Goal: Task Accomplishment & Management: Complete application form

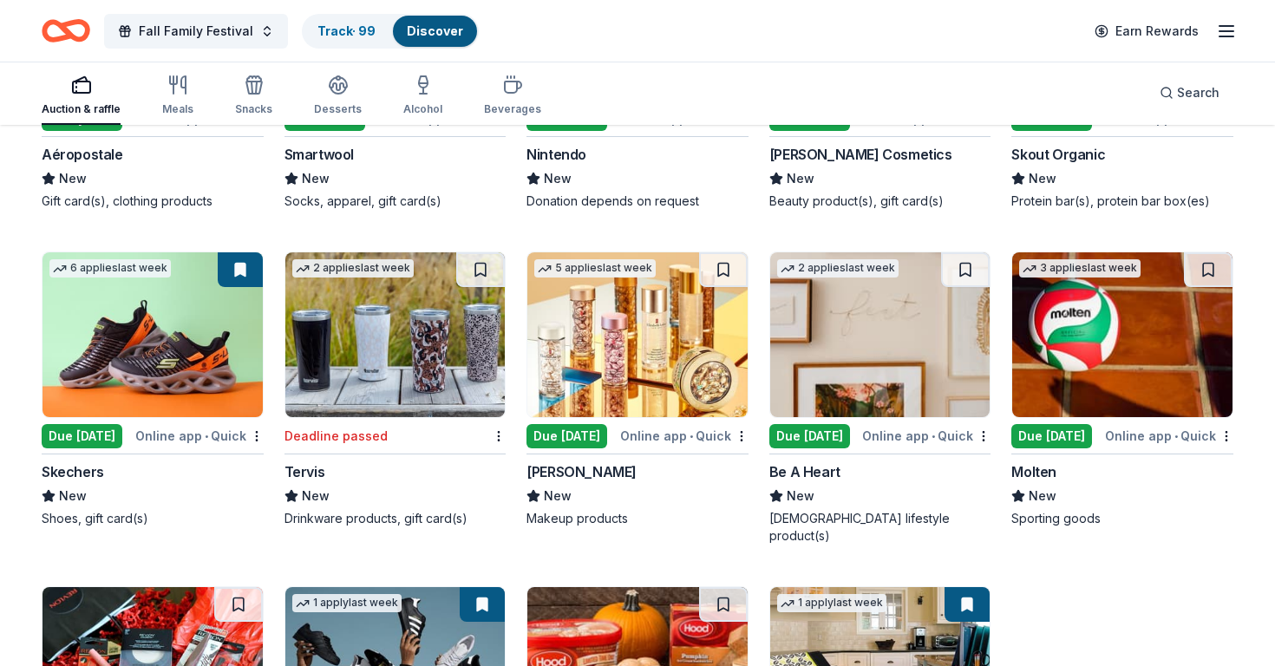
scroll to position [20247, 0]
click at [1193, 82] on span "Search" at bounding box center [1198, 92] width 42 height 21
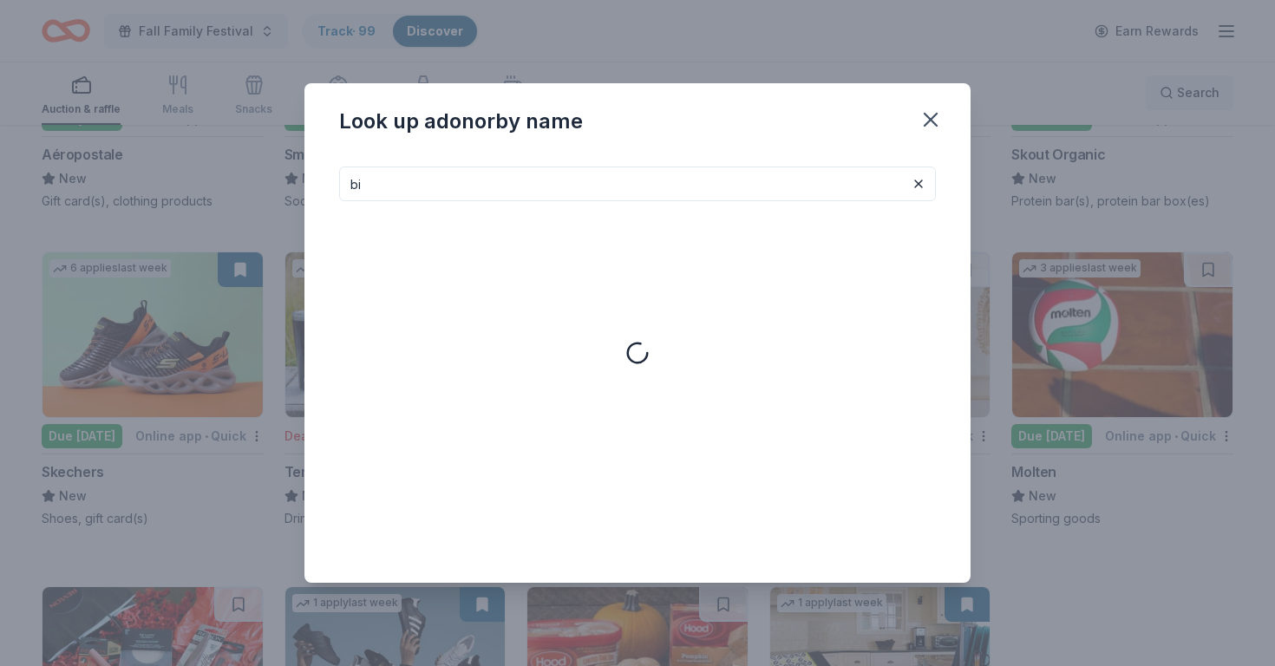
type input "b"
click at [930, 126] on icon "button" at bounding box center [930, 120] width 24 height 24
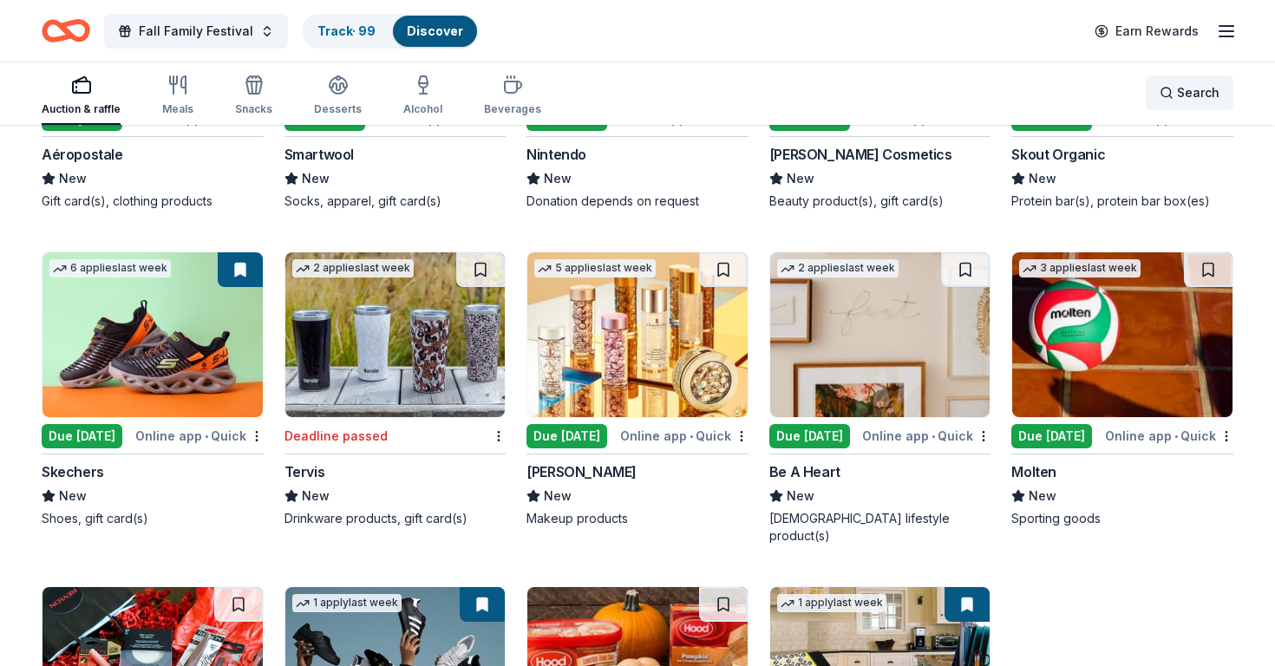
click at [1195, 101] on span "Search" at bounding box center [1198, 92] width 42 height 21
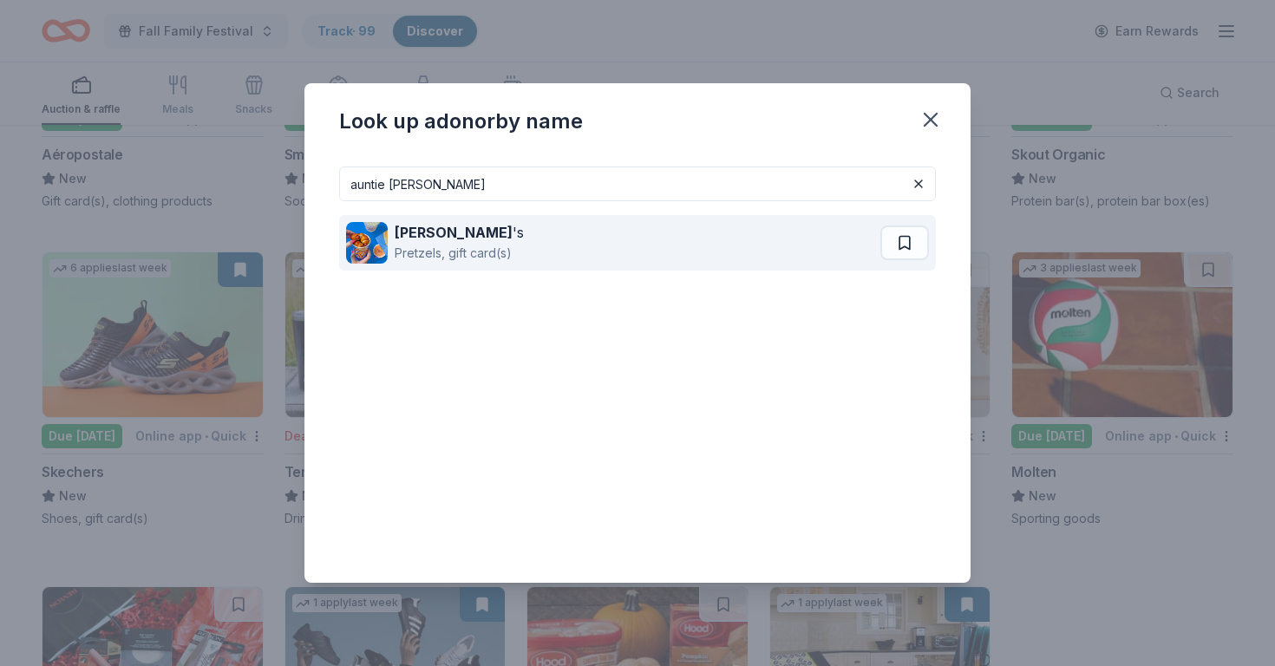
type input "auntie ann"
click at [422, 236] on strong "Auntie Anne" at bounding box center [454, 232] width 118 height 17
click at [527, 232] on div "Auntie Anne 's Pretzels, gift card(s)" at bounding box center [615, 243] width 538 height 56
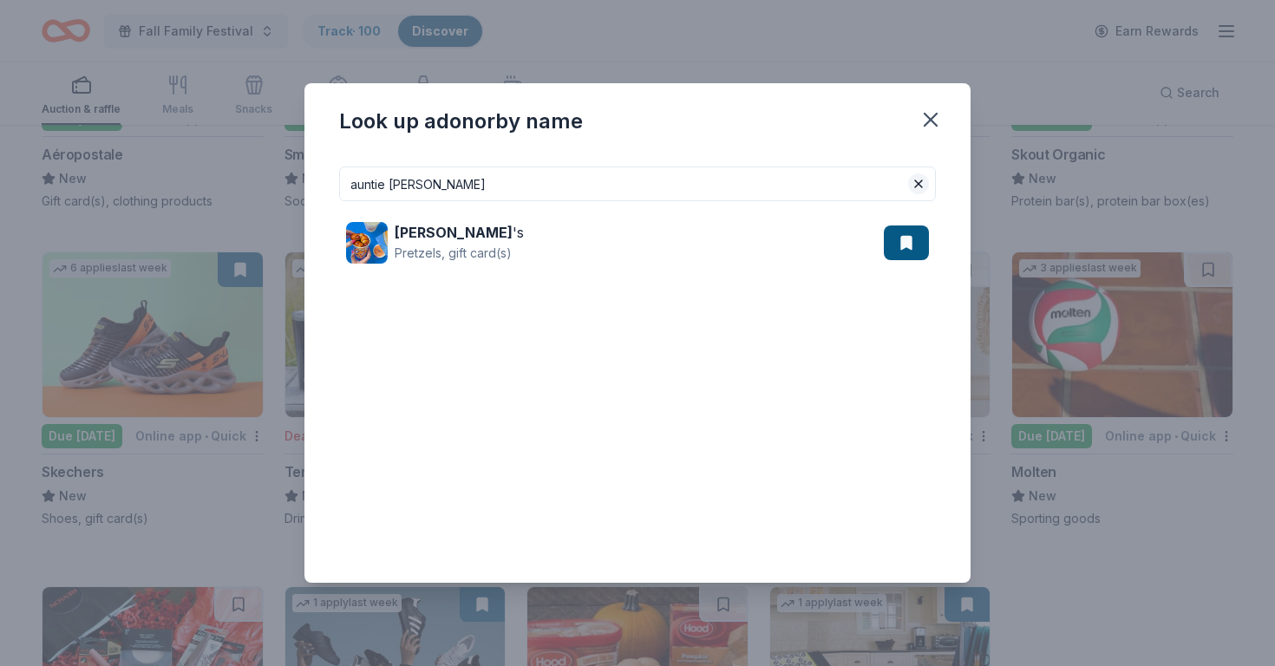
click at [923, 185] on button at bounding box center [918, 183] width 21 height 21
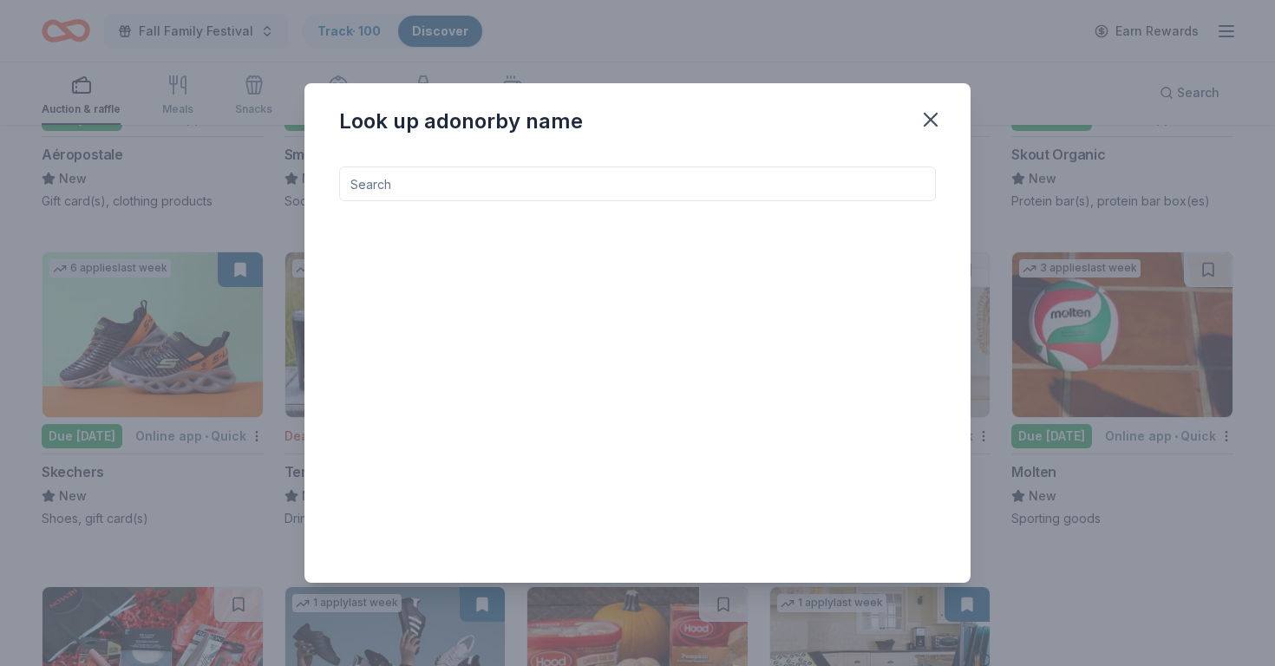
click at [862, 193] on input at bounding box center [637, 184] width 597 height 35
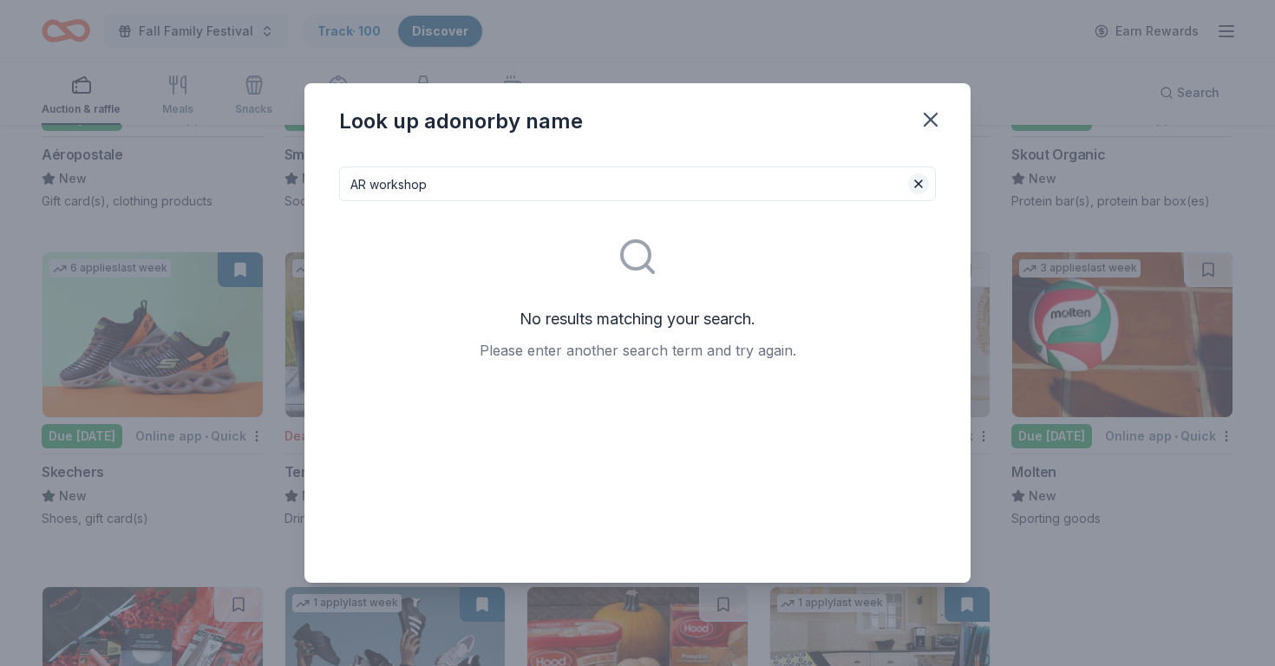
type input "AR workshop"
click at [921, 186] on button at bounding box center [918, 183] width 21 height 21
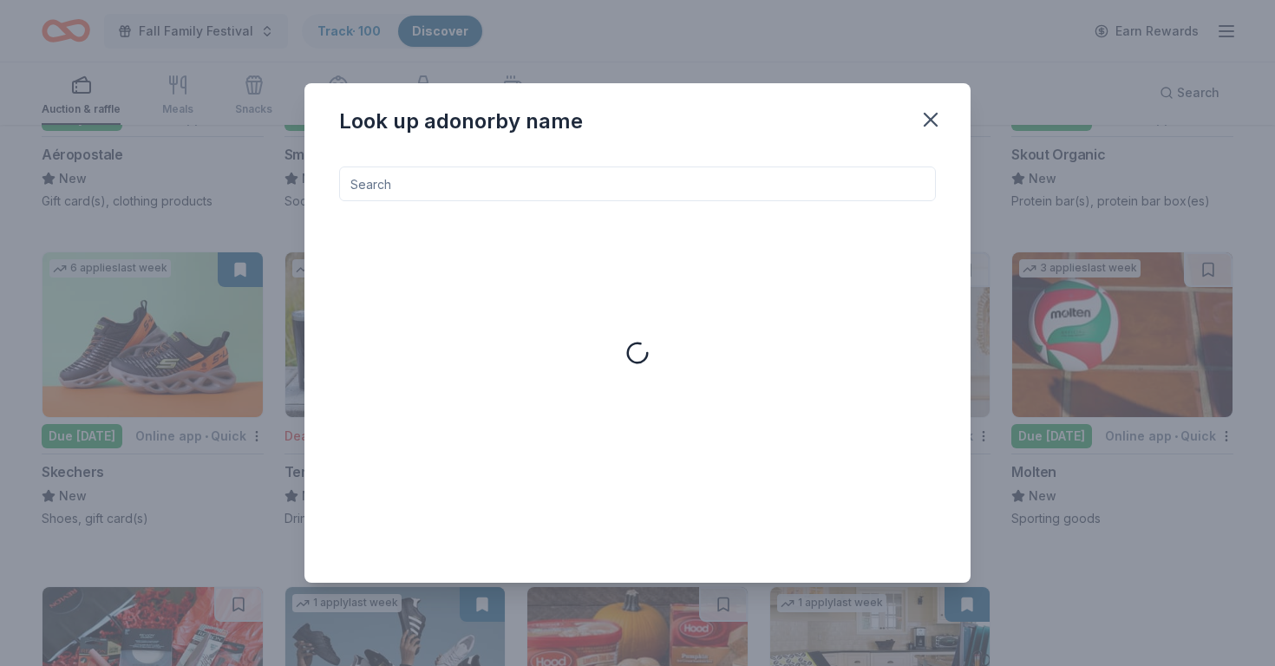
click at [762, 192] on input at bounding box center [637, 184] width 597 height 35
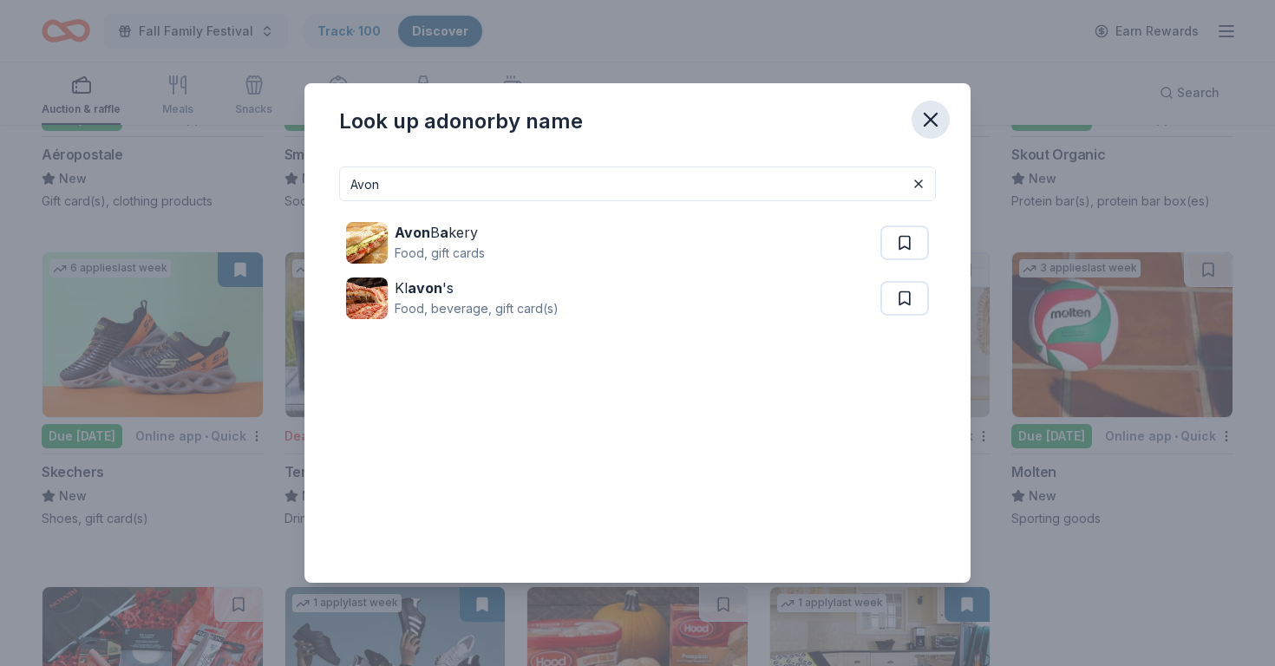
type input "Avon"
click at [935, 125] on icon "button" at bounding box center [931, 120] width 12 height 12
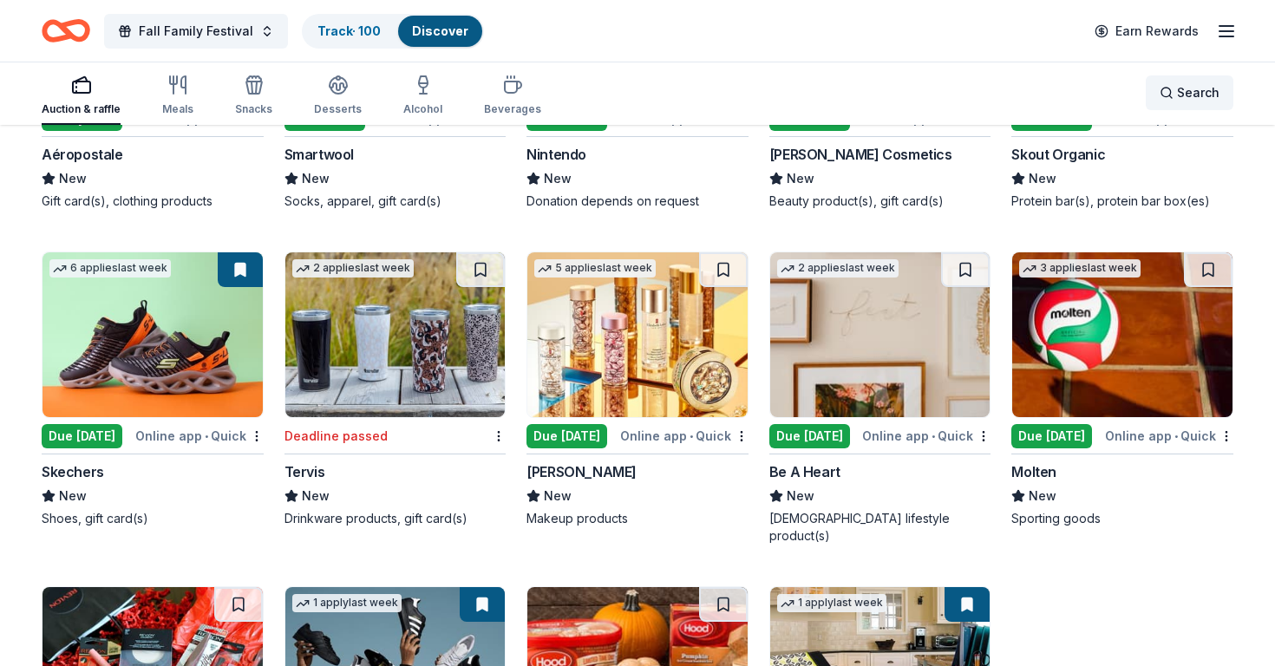
click at [1193, 92] on span "Search" at bounding box center [1198, 92] width 42 height 21
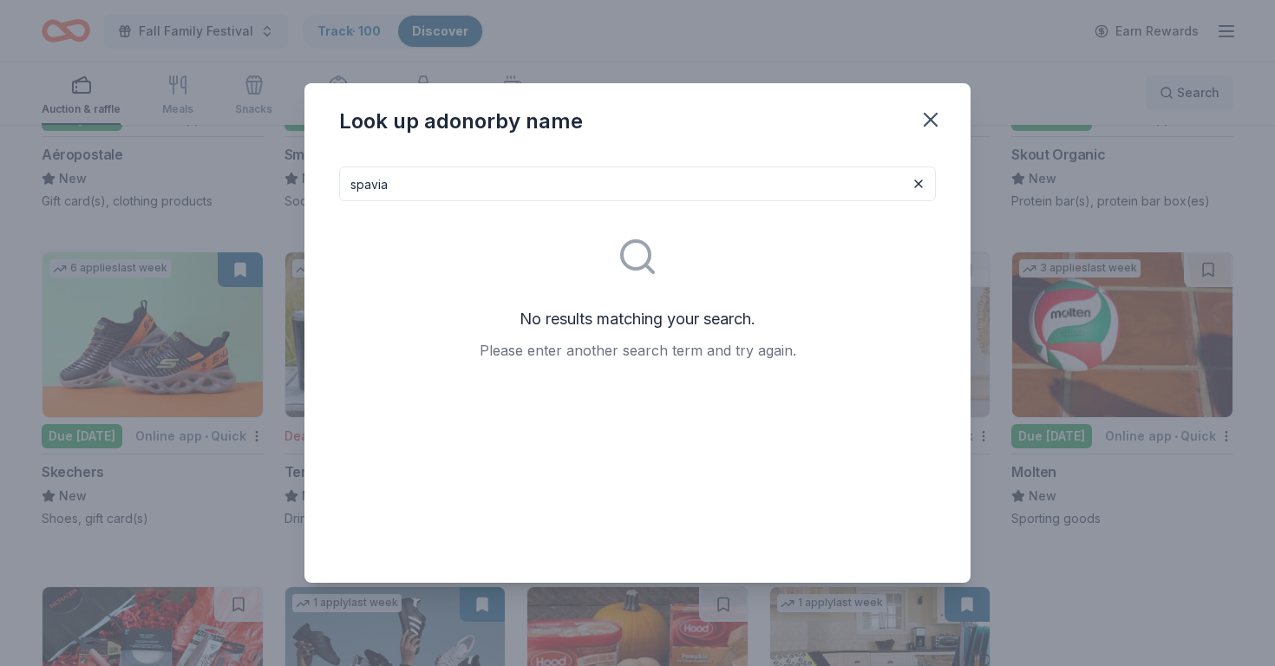
type input "pavia"
drag, startPoint x: 1193, startPoint y: 92, endPoint x: 926, endPoint y: 121, distance: 268.8
click at [926, 121] on icon "button" at bounding box center [930, 120] width 24 height 24
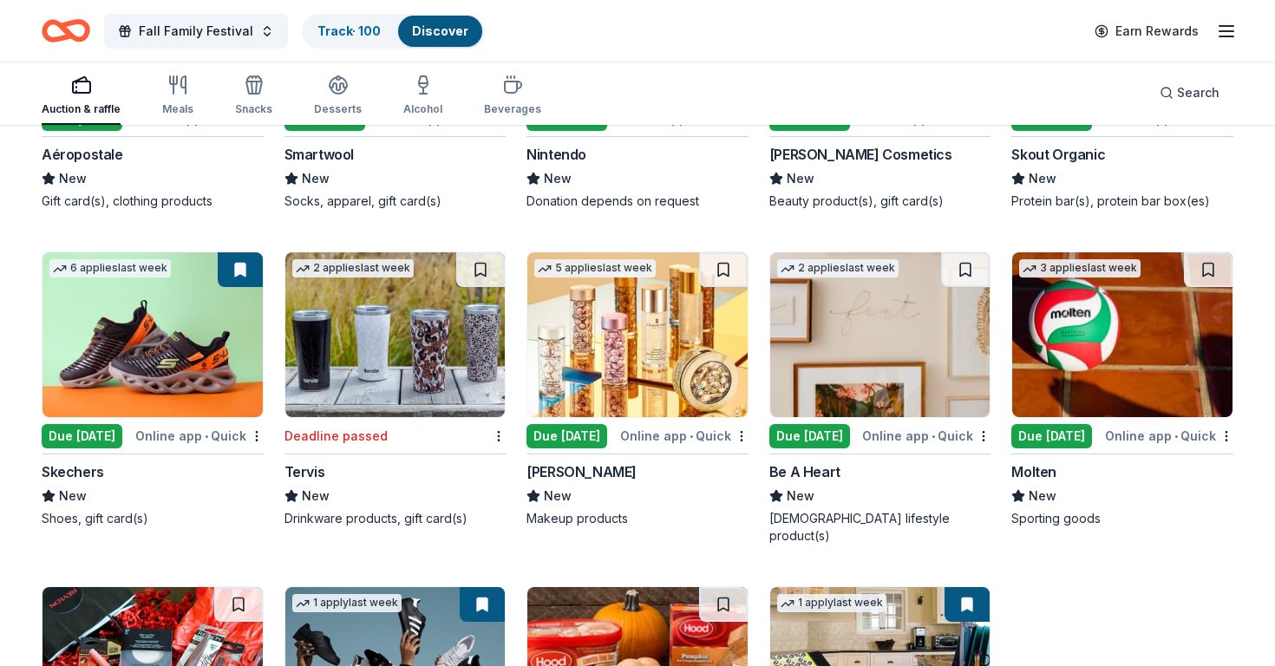
click at [926, 121] on div "Auction & raffle Meals Snacks Desserts Alcohol Beverages Search" at bounding box center [638, 93] width 1192 height 64
click at [1205, 87] on span "Search" at bounding box center [1198, 92] width 42 height 21
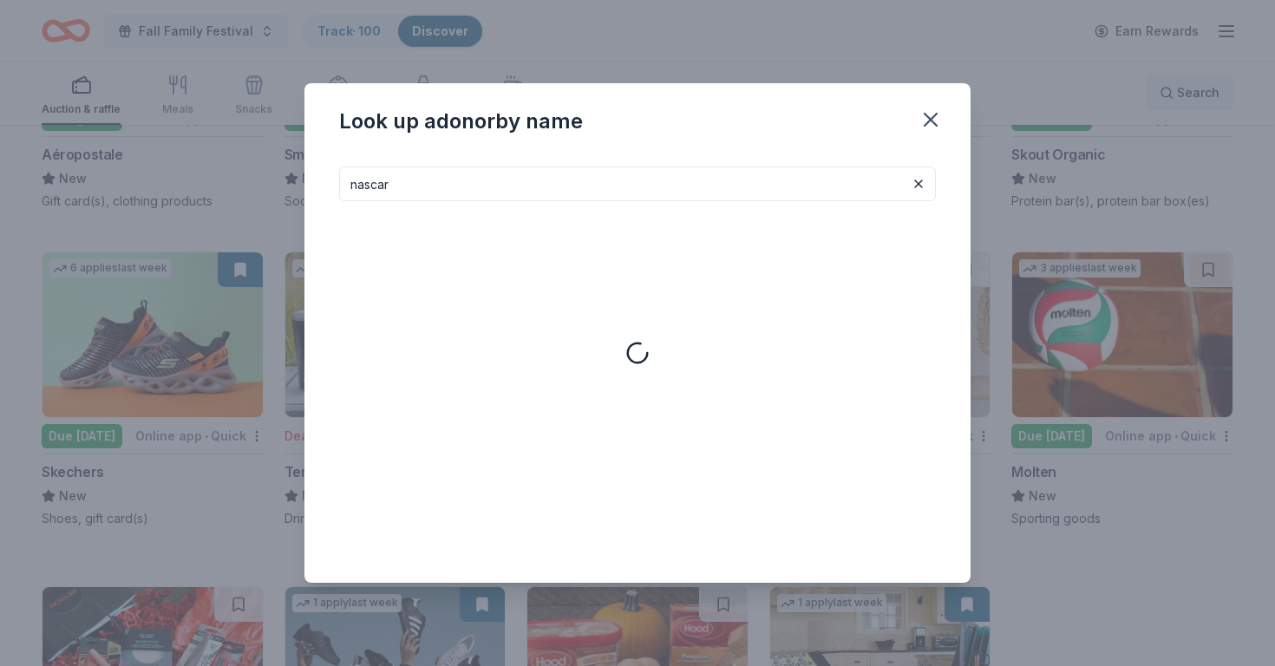
type input "nascar"
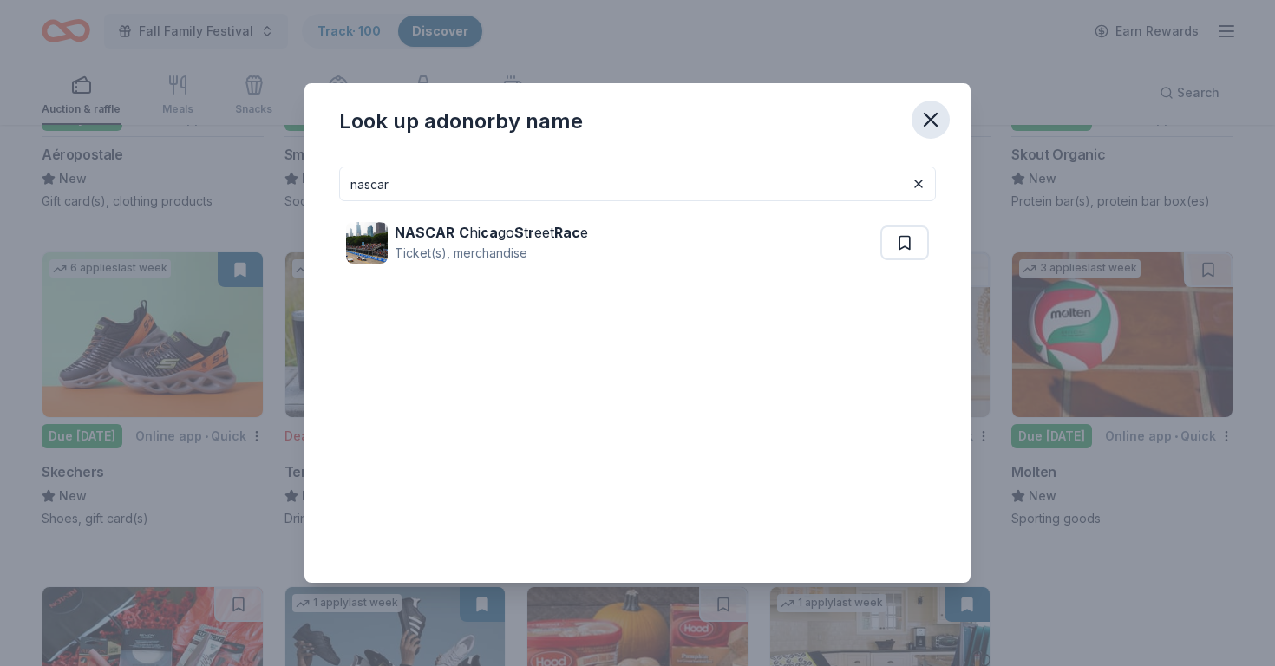
click at [928, 126] on icon "button" at bounding box center [930, 120] width 24 height 24
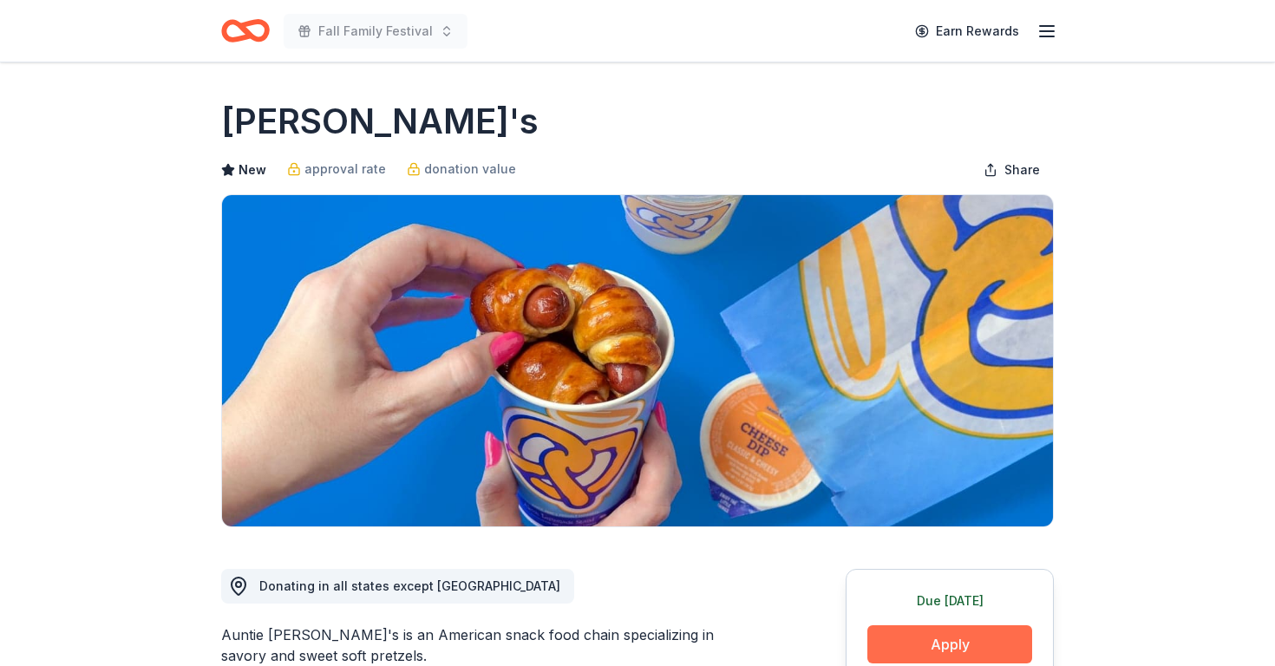
click at [937, 646] on button "Apply" at bounding box center [949, 644] width 165 height 38
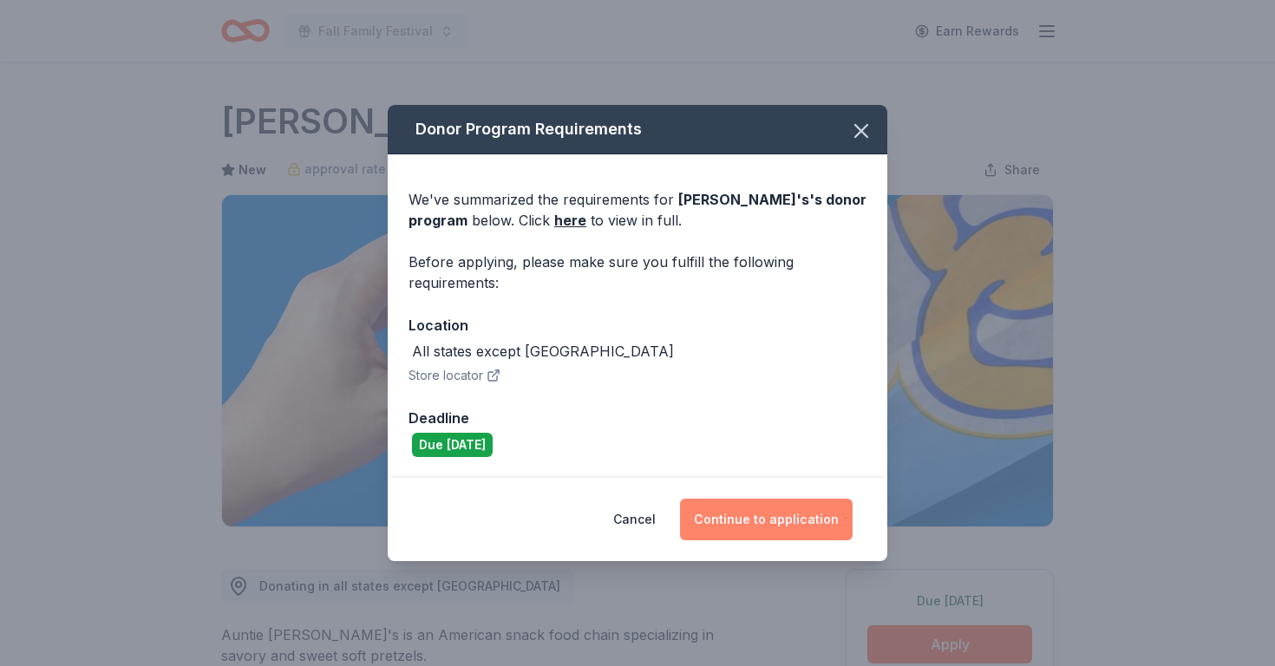
click at [773, 528] on button "Continue to application" at bounding box center [766, 520] width 173 height 42
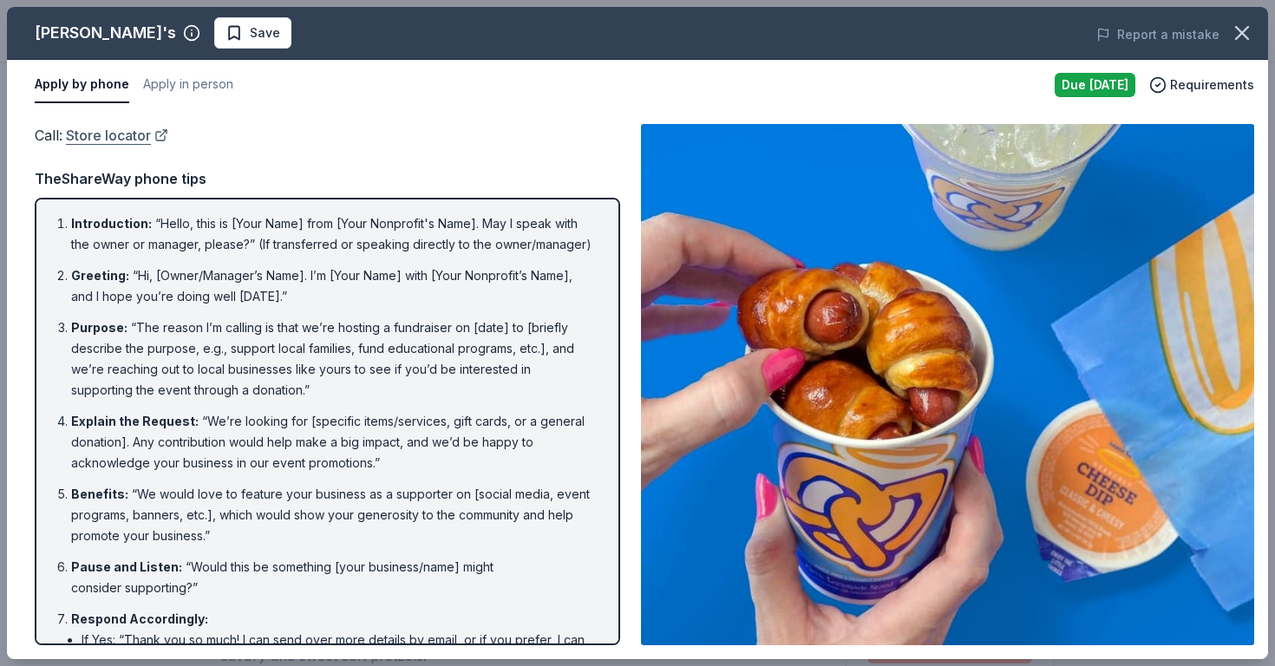
click at [160, 139] on link "Store locator" at bounding box center [117, 135] width 102 height 23
click at [250, 40] on span "Save" at bounding box center [265, 33] width 30 height 21
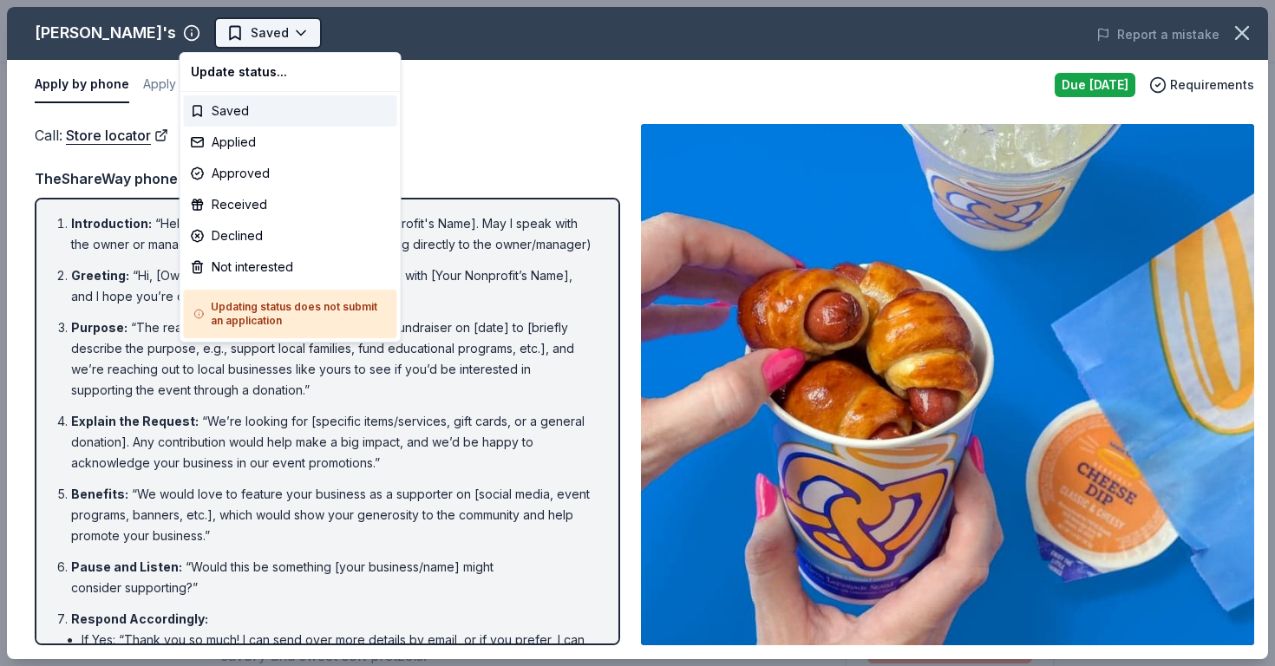
click at [255, 29] on html "Fall Family Festival Earn Rewards Due tomorrow Share Auntie Anne's New approval…" at bounding box center [637, 333] width 1275 height 666
click at [232, 146] on div "Applied" at bounding box center [290, 142] width 213 height 31
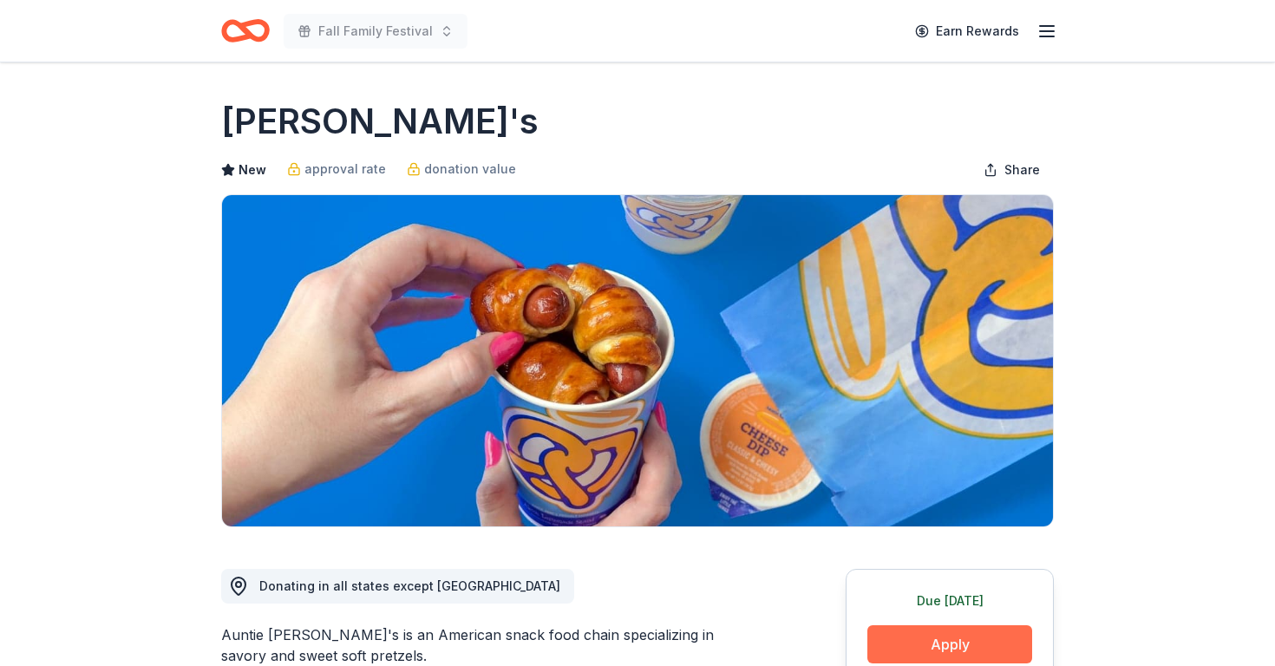
click at [893, 637] on button "Apply" at bounding box center [949, 644] width 165 height 38
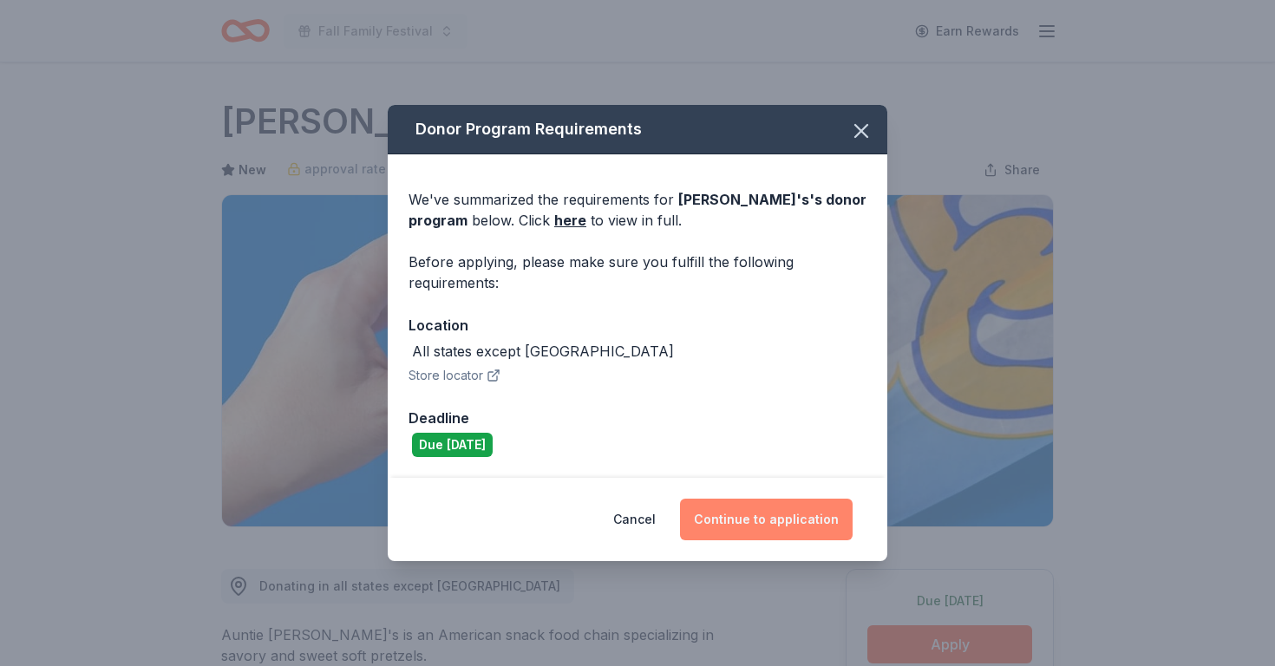
click at [784, 516] on button "Continue to application" at bounding box center [766, 520] width 173 height 42
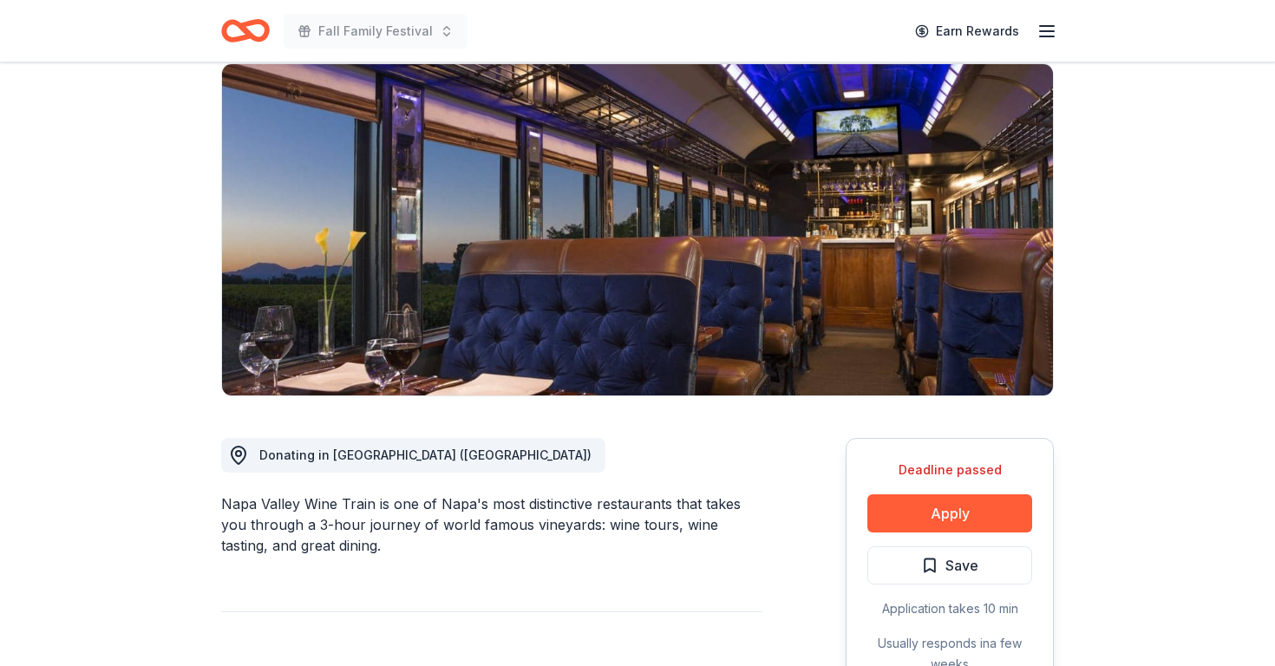
scroll to position [156, 0]
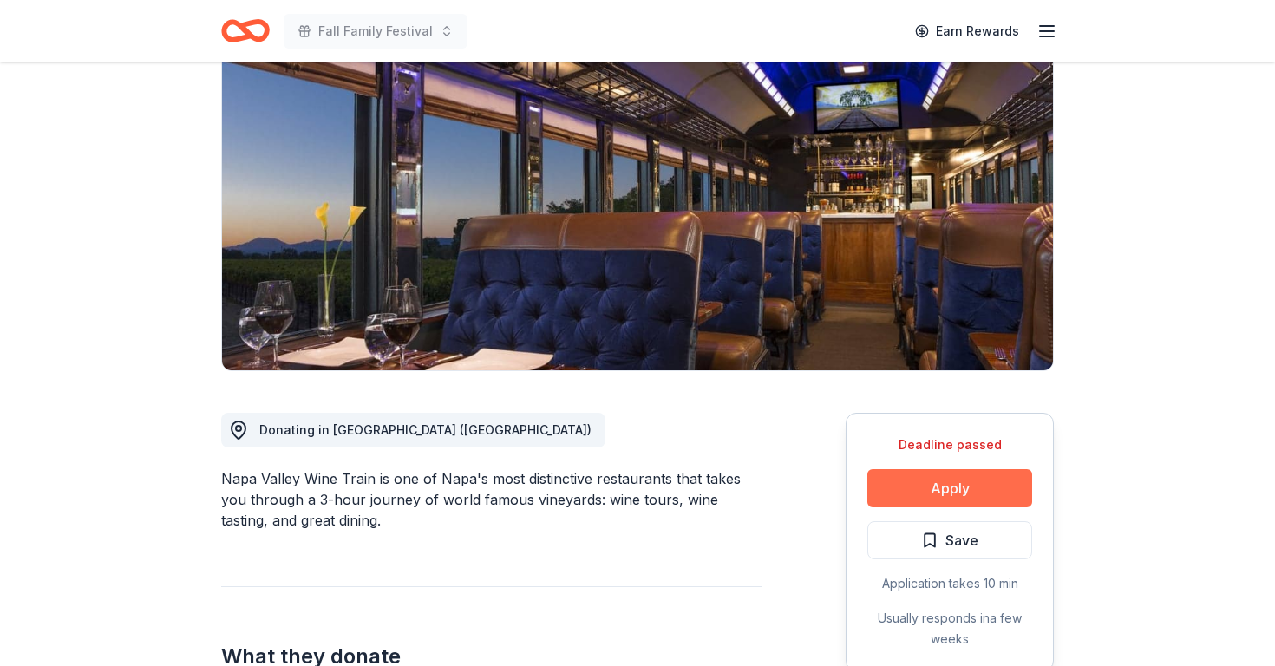
click at [913, 487] on button "Apply" at bounding box center [949, 488] width 165 height 38
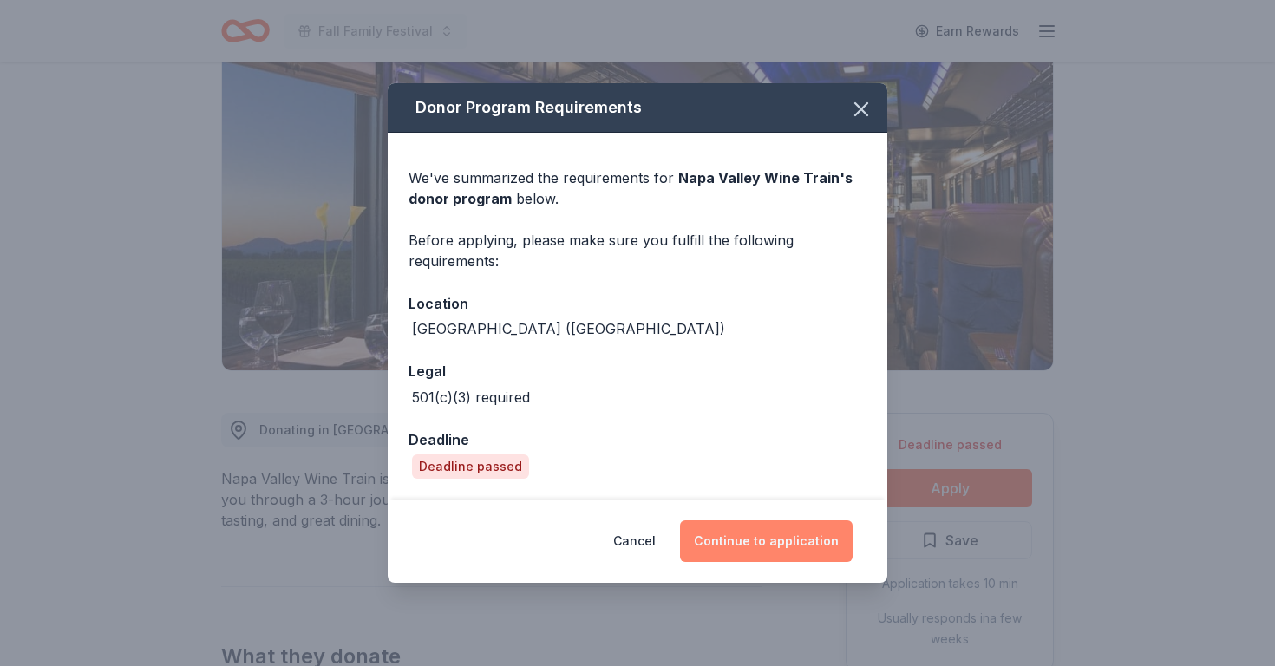
click at [723, 544] on button "Continue to application" at bounding box center [766, 541] width 173 height 42
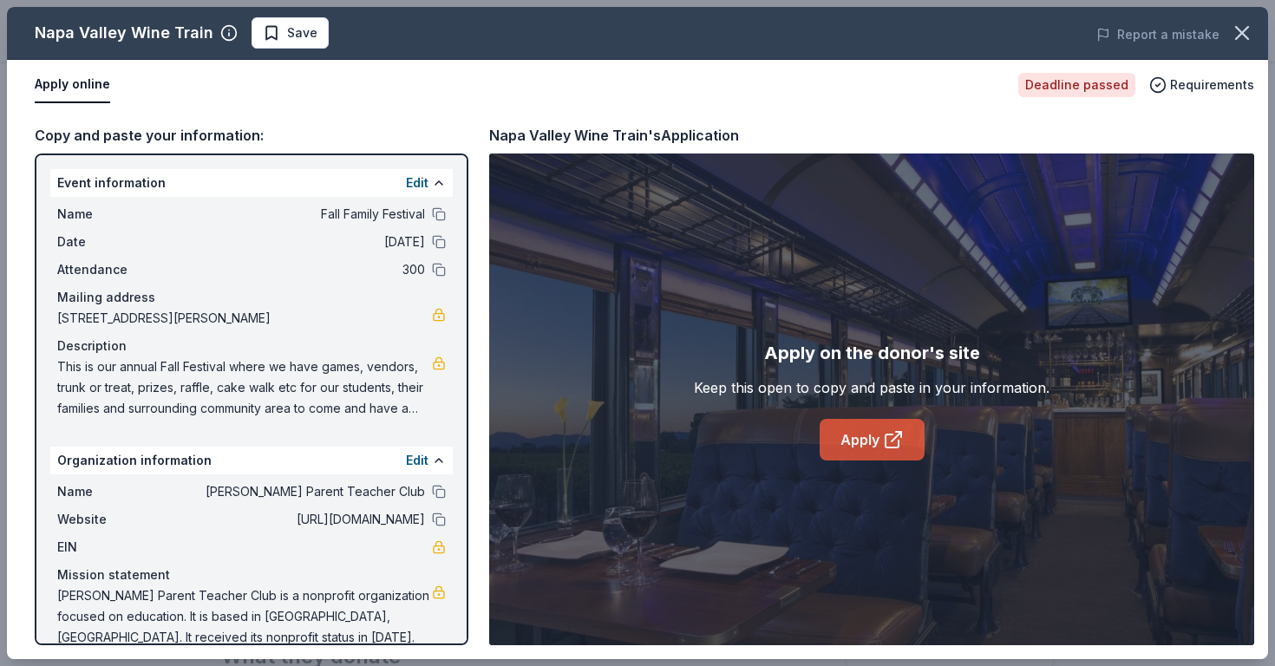
click at [890, 448] on icon at bounding box center [893, 439] width 21 height 21
click at [293, 35] on span "Save" at bounding box center [302, 33] width 30 height 21
click at [292, 36] on body "Fall Family Festival Earn Rewards Deadline passed Share Napa Valley Wine Train …" at bounding box center [637, 177] width 1275 height 666
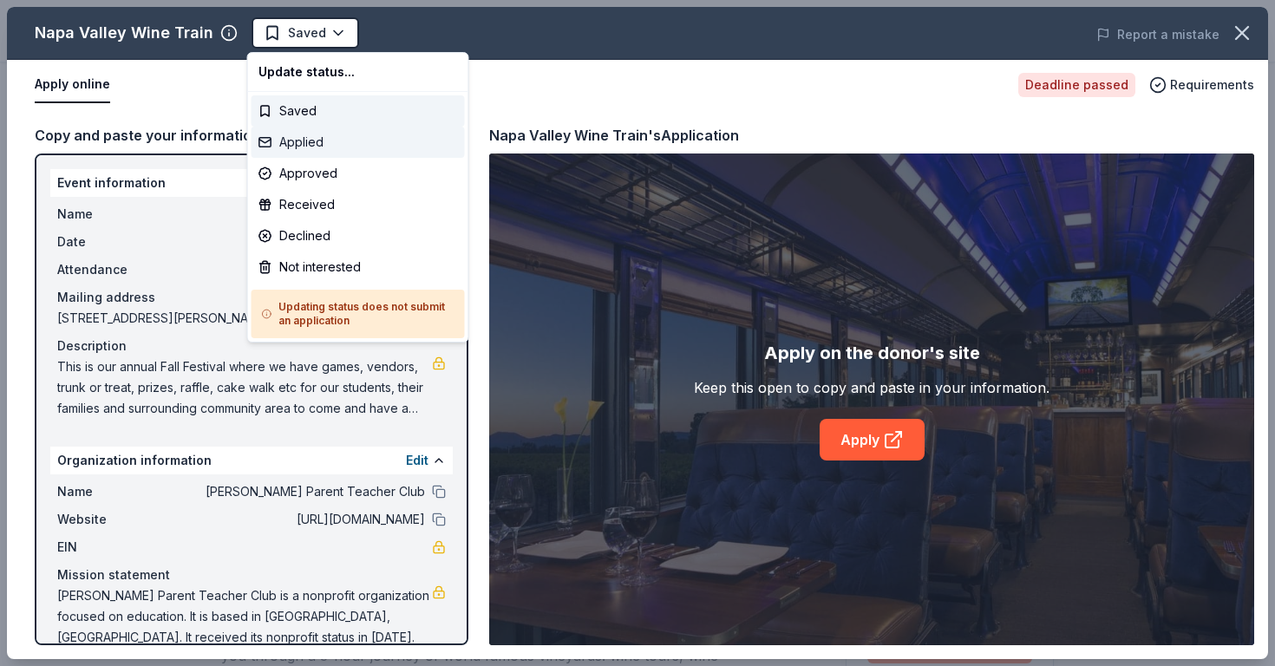
click at [296, 139] on div "Applied" at bounding box center [358, 142] width 213 height 31
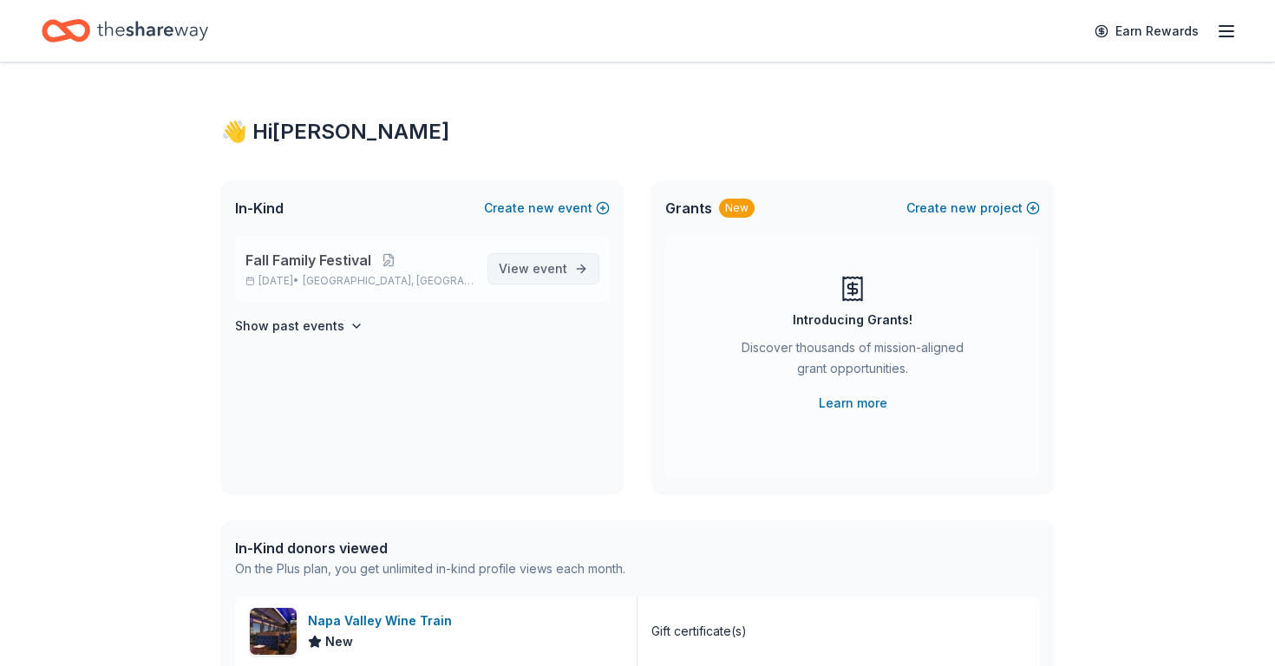
click at [559, 259] on span "View event" at bounding box center [533, 268] width 69 height 21
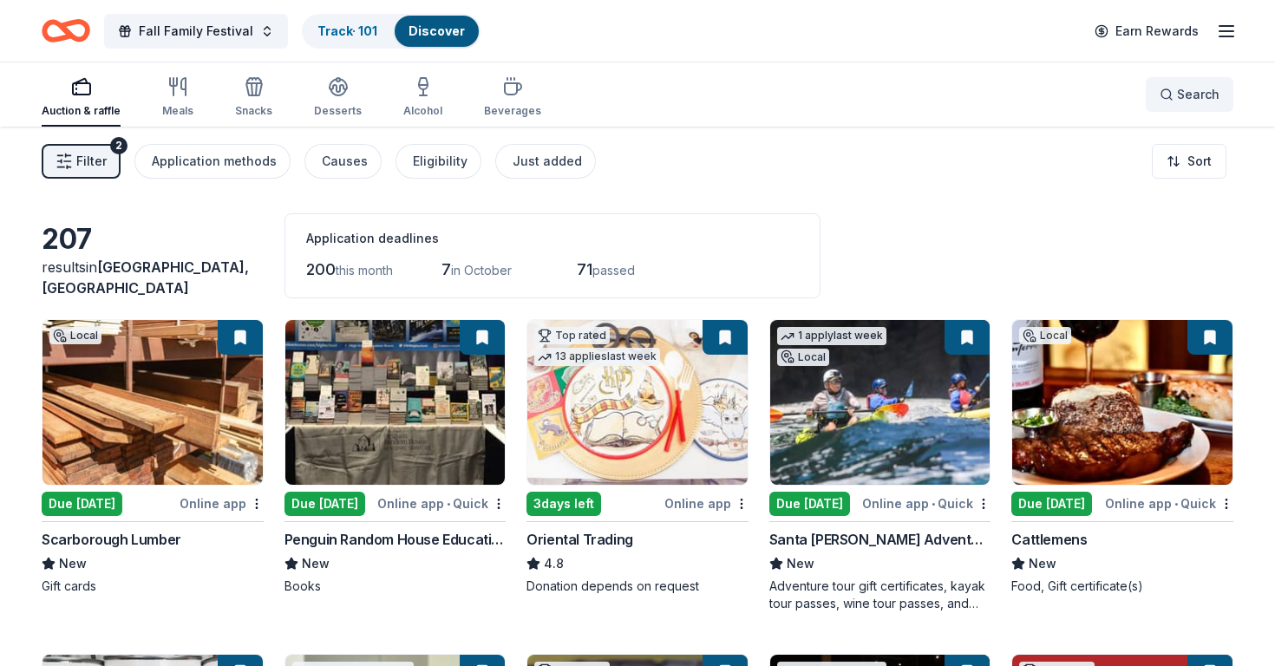
click at [1182, 83] on button "Search" at bounding box center [1190, 94] width 88 height 35
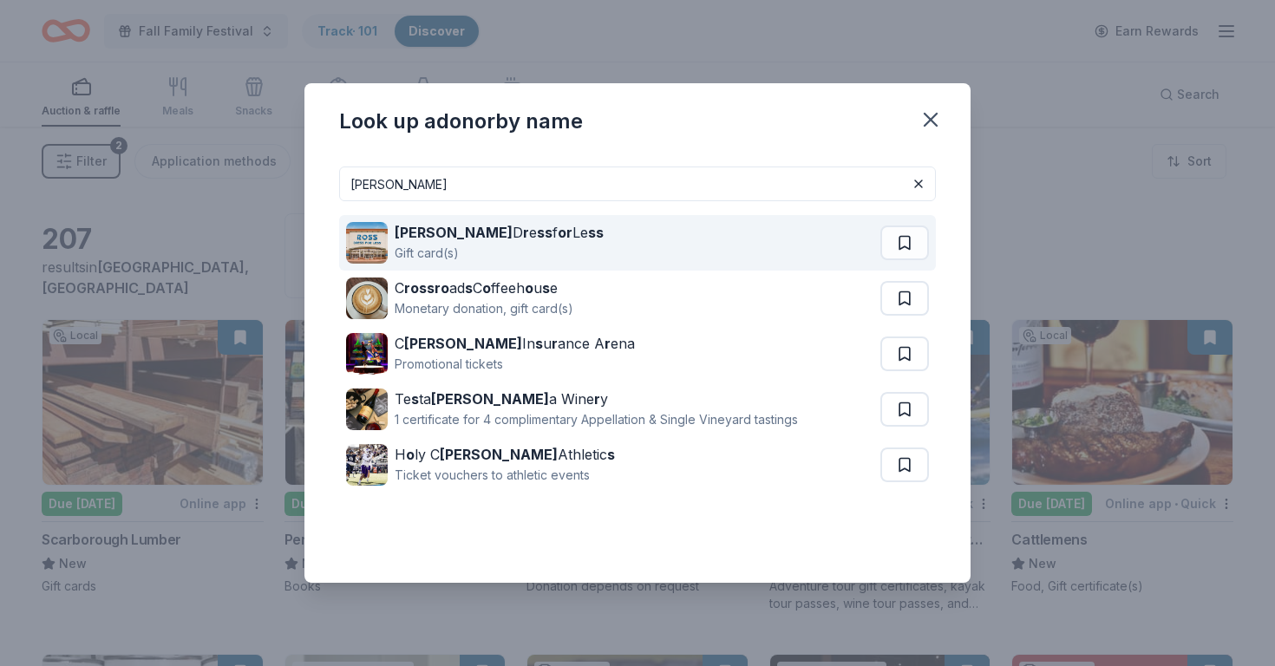
type input "[PERSON_NAME]"
click at [793, 232] on div "[PERSON_NAME] D r e ss f or Le ss Gift card(s)" at bounding box center [613, 243] width 534 height 56
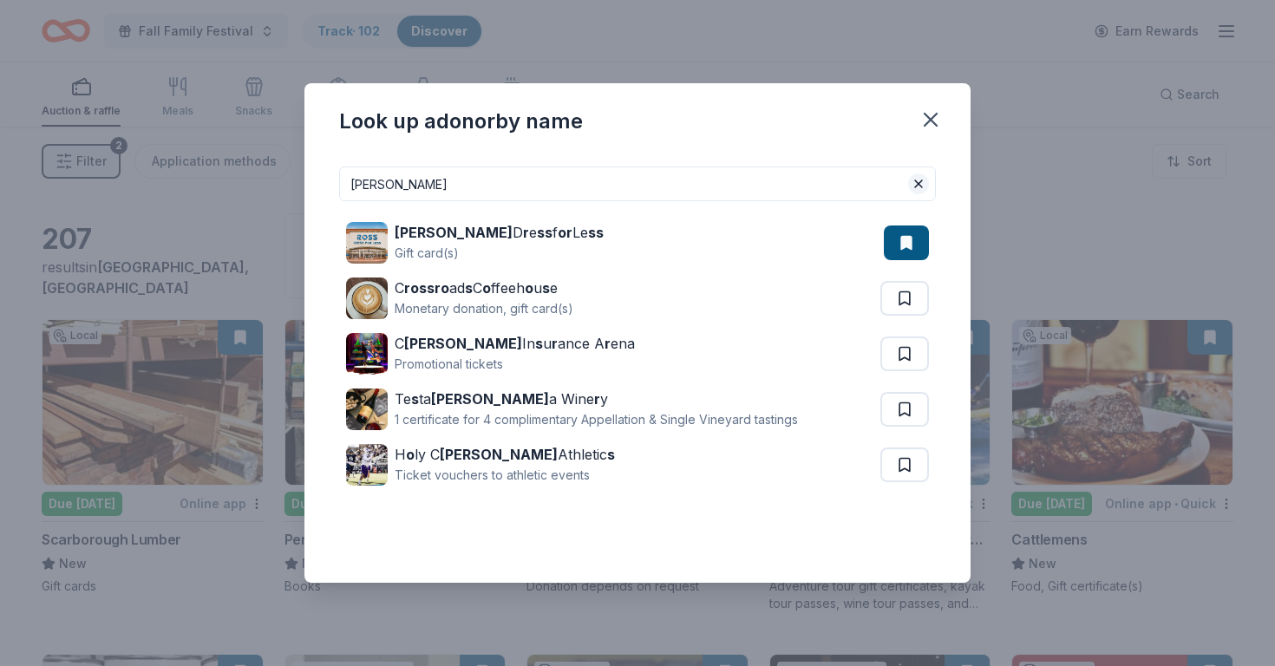
click at [917, 185] on button at bounding box center [918, 183] width 21 height 21
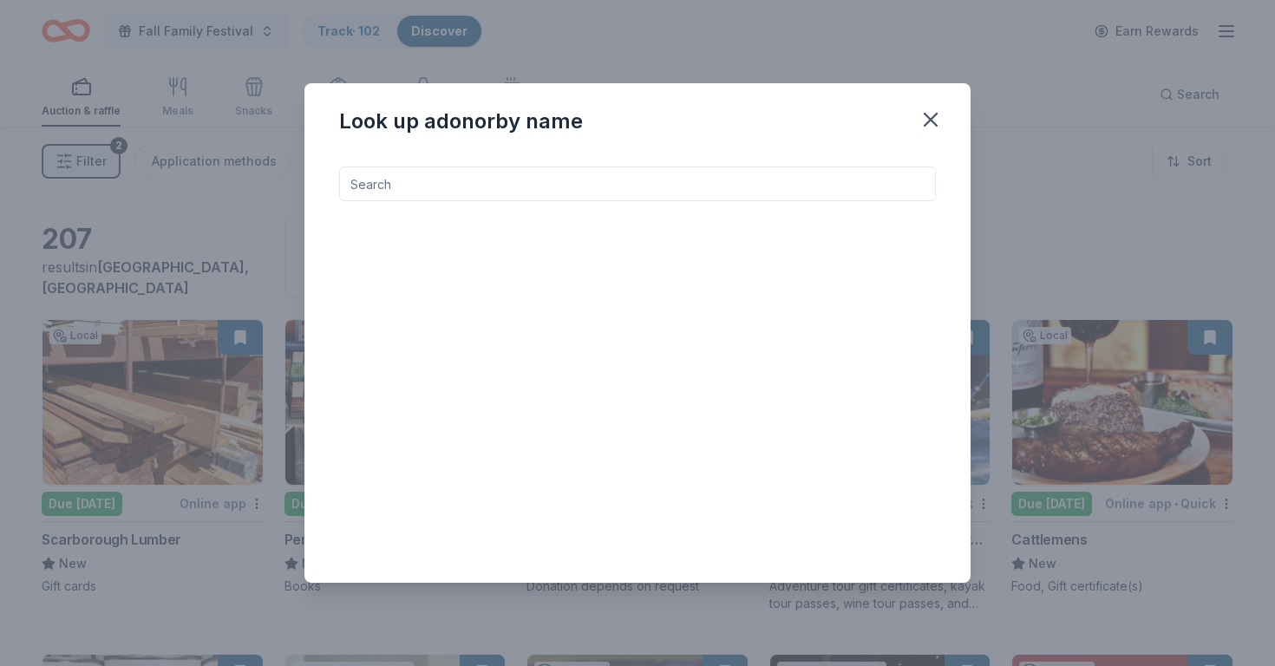
click at [862, 185] on input at bounding box center [637, 184] width 597 height 35
type input "r"
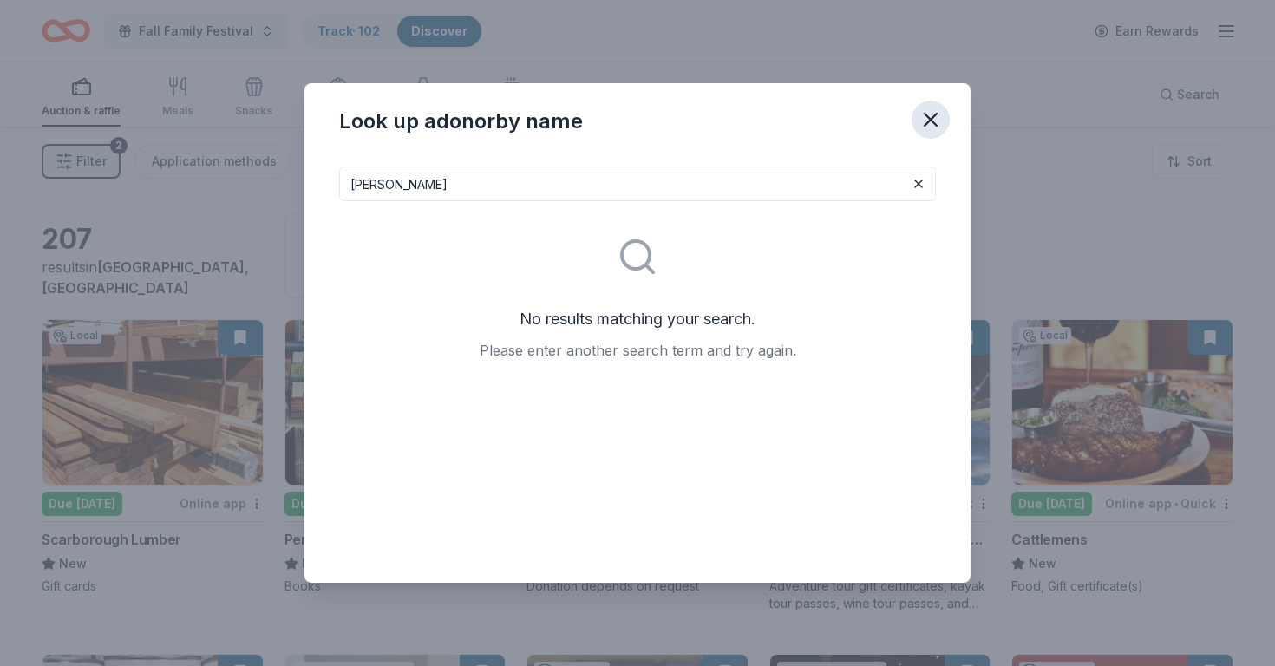
type input "bishop"
click at [929, 120] on icon "button" at bounding box center [930, 120] width 24 height 24
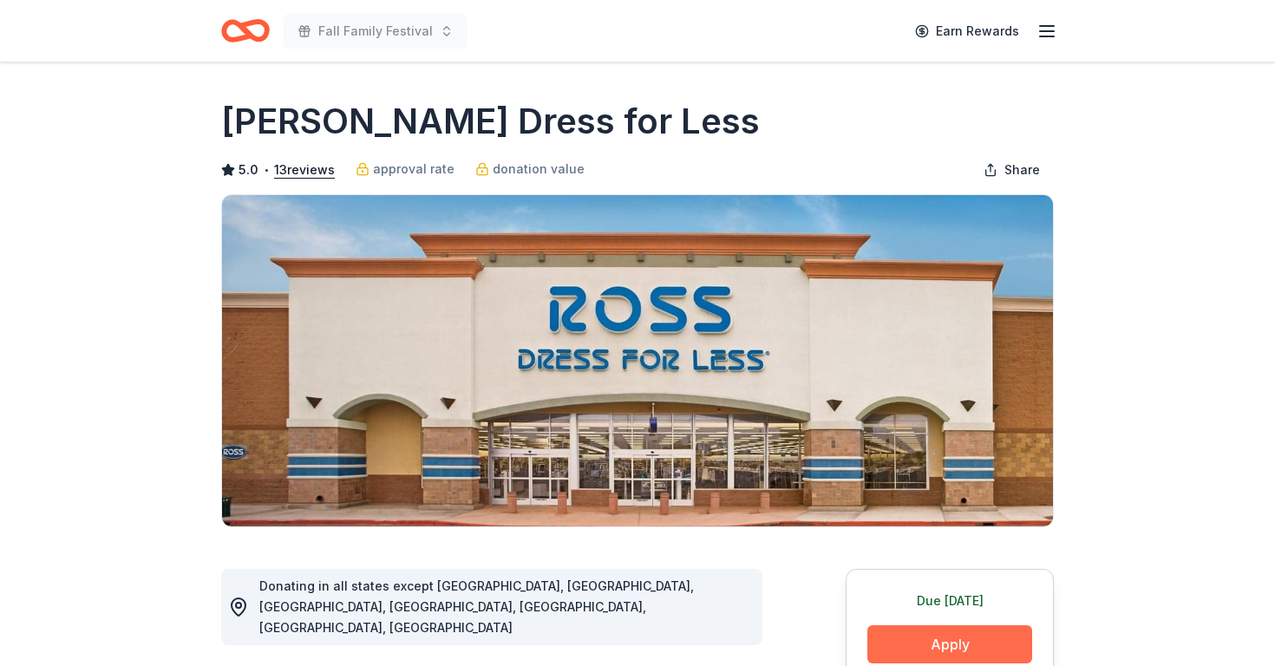
click at [948, 642] on button "Apply" at bounding box center [949, 644] width 165 height 38
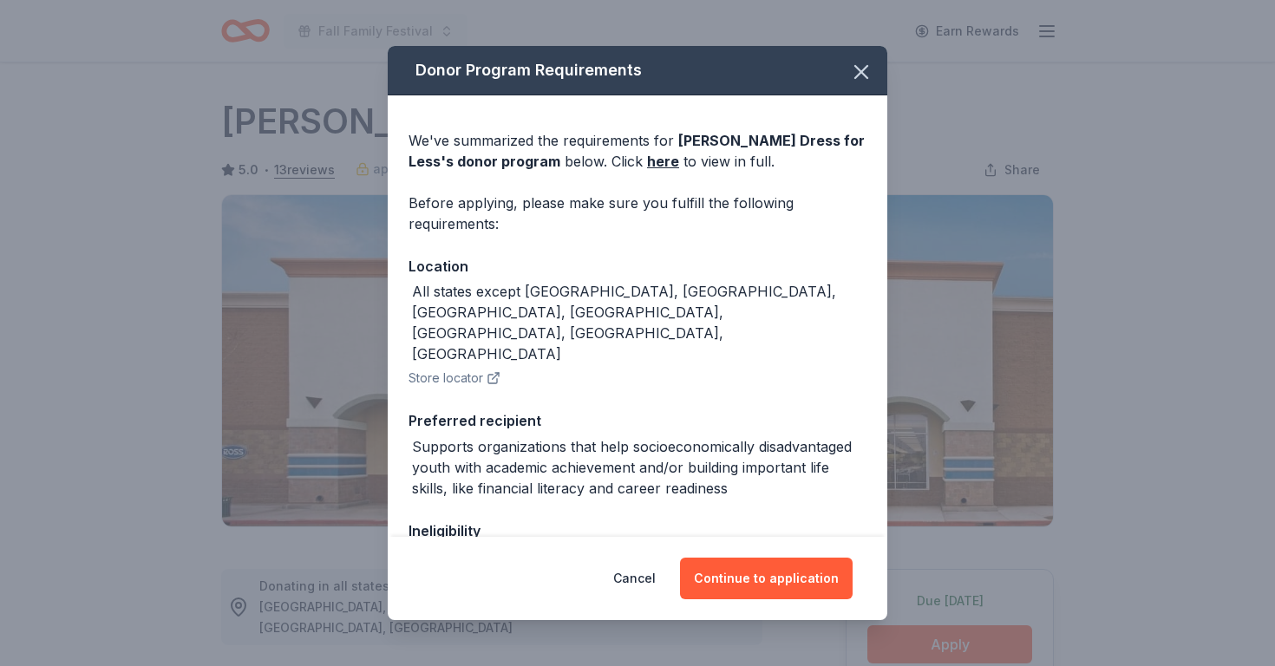
click at [737, 552] on div "Cancel Continue to application" at bounding box center [638, 578] width 500 height 83
click at [735, 575] on button "Continue to application" at bounding box center [766, 579] width 173 height 42
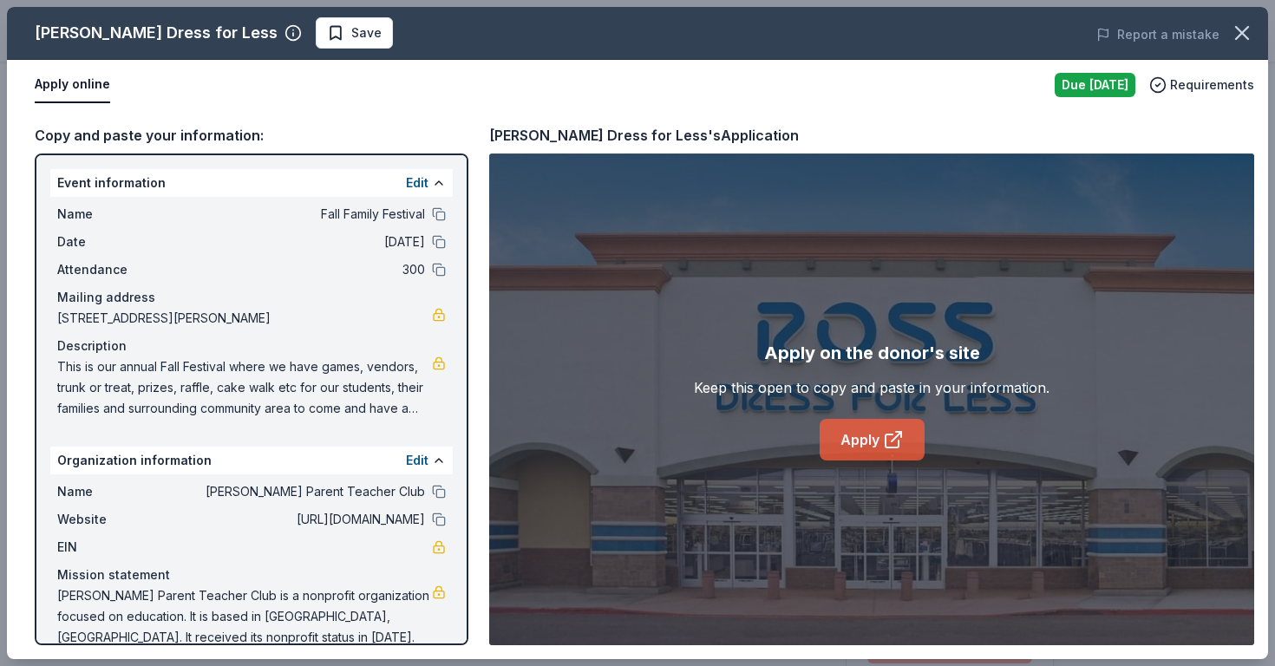
click at [863, 435] on link "Apply" at bounding box center [872, 440] width 105 height 42
click at [351, 34] on span "Save" at bounding box center [366, 33] width 30 height 21
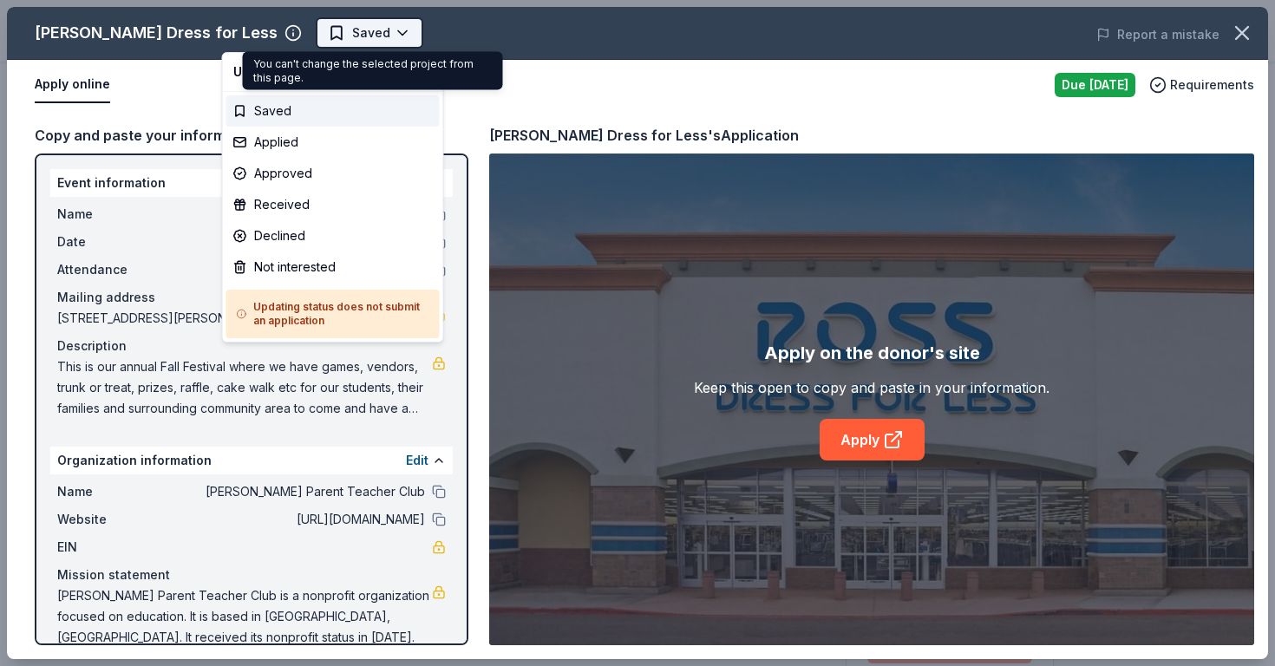
click at [301, 33] on body "Fall Family Festival Earn Rewards Due [DATE] Share [PERSON_NAME] Dress for Less…" at bounding box center [637, 333] width 1275 height 666
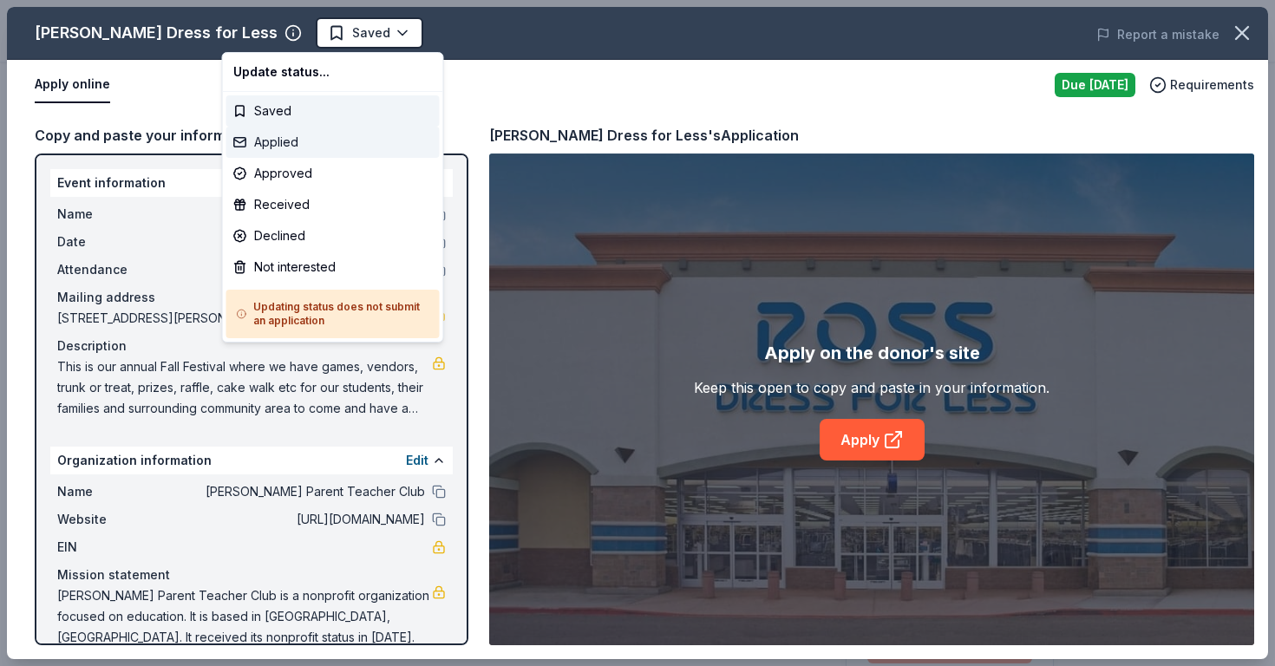
click at [282, 139] on div "Applied" at bounding box center [332, 142] width 213 height 31
